Goal: Transaction & Acquisition: Obtain resource

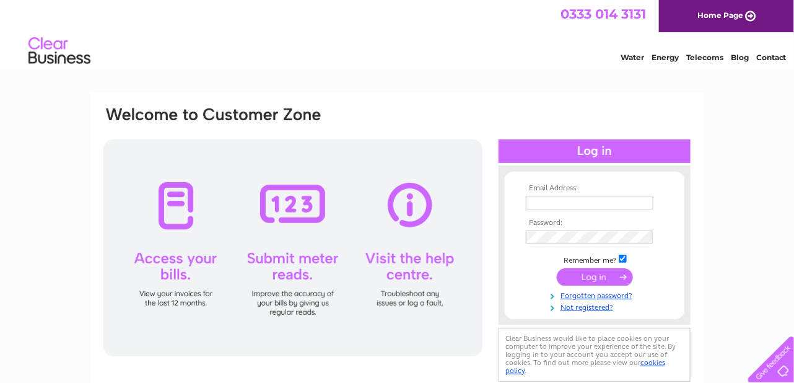
type input "pamela@kerrcompressors.co.uk"
click at [593, 274] on input "submit" at bounding box center [595, 276] width 76 height 17
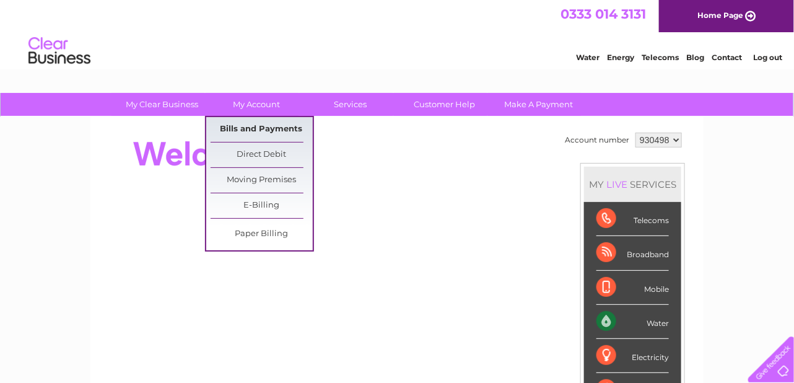
click at [251, 129] on link "Bills and Payments" at bounding box center [261, 129] width 102 height 25
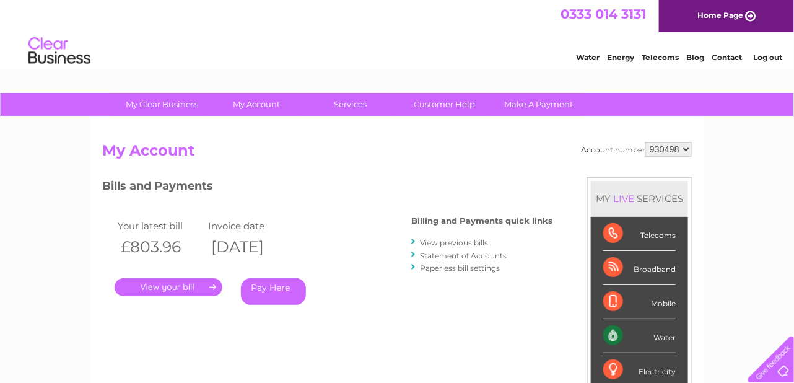
click at [172, 287] on link "." at bounding box center [169, 287] width 108 height 18
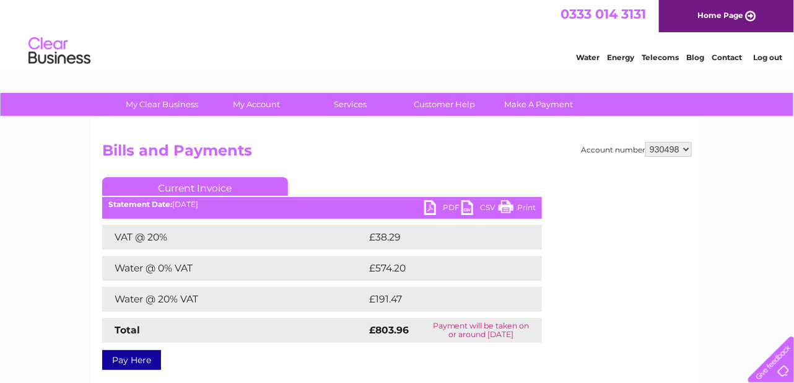
click at [446, 206] on link "PDF" at bounding box center [442, 209] width 37 height 18
